Goal: Navigation & Orientation: Understand site structure

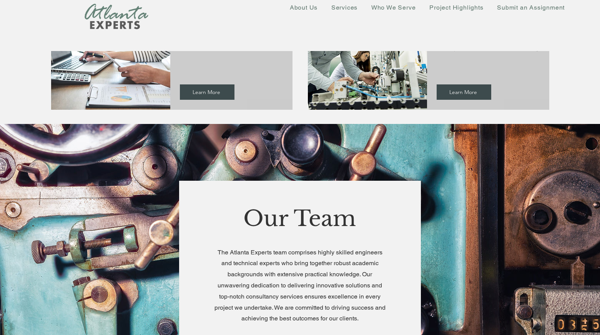
scroll to position [730, 0]
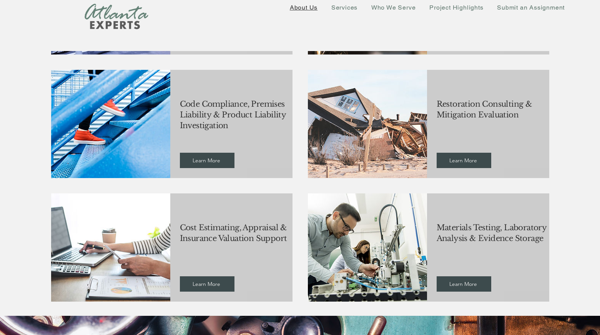
click at [299, 8] on span "About Us" at bounding box center [304, 7] width 28 height 7
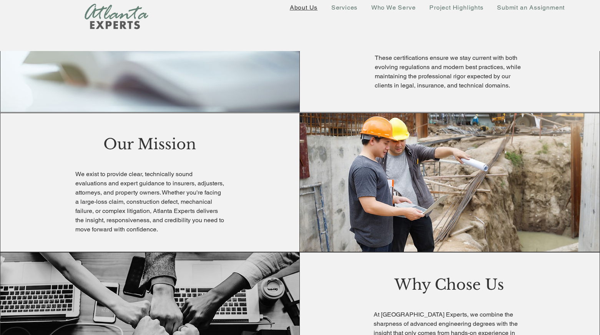
scroll to position [769, 0]
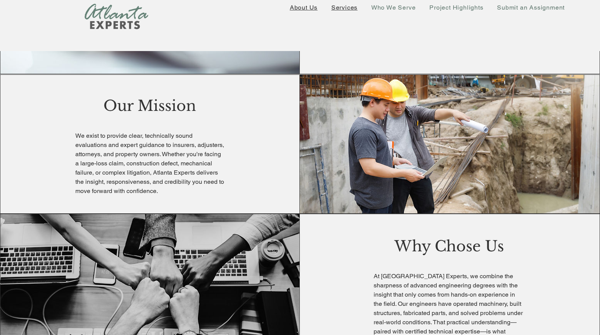
click at [345, 8] on span "Services" at bounding box center [344, 7] width 26 height 7
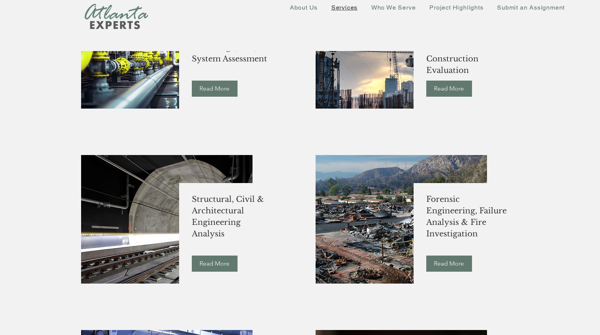
scroll to position [346, 0]
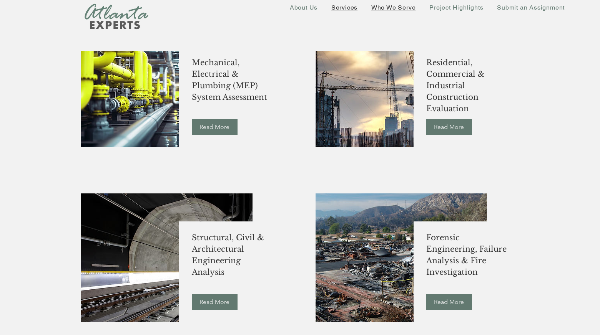
click at [403, 6] on span "Who We Serve" at bounding box center [393, 7] width 45 height 7
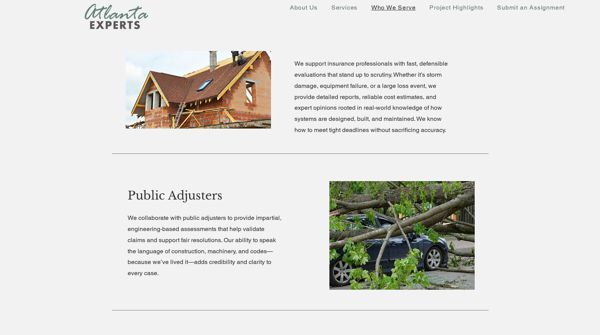
scroll to position [346, 0]
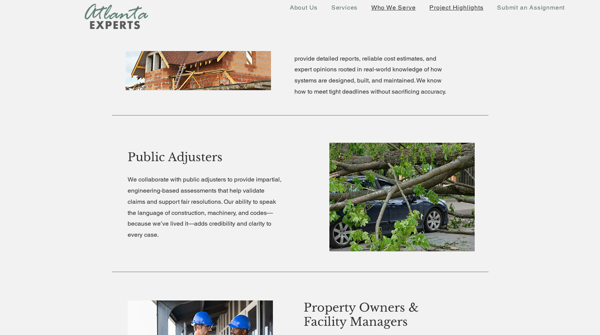
click at [464, 8] on span "Project Highlights" at bounding box center [456, 7] width 54 height 7
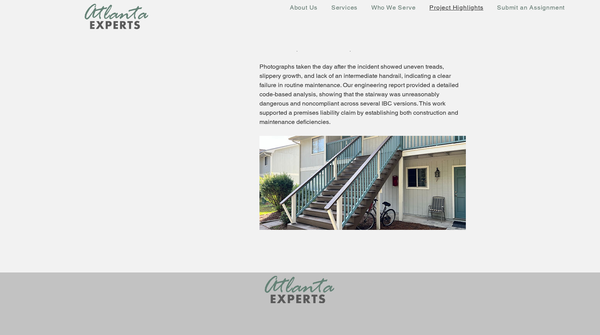
scroll to position [1959, 0]
